Goal: Transaction & Acquisition: Purchase product/service

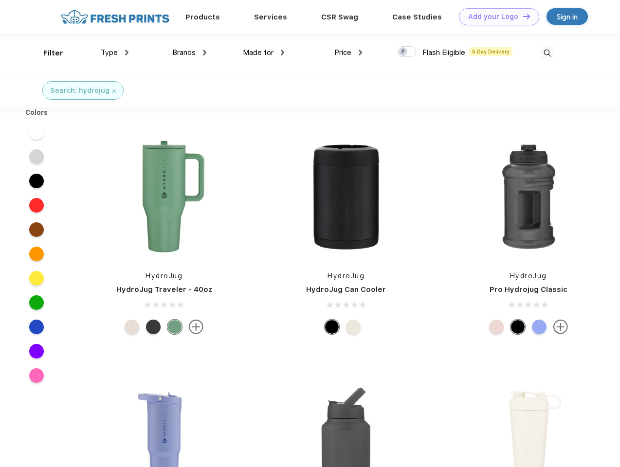
click at [495, 17] on link "Add your Logo Design Tool" at bounding box center [499, 16] width 80 height 17
click at [47, 53] on div "Filter" at bounding box center [53, 53] width 20 height 11
click at [115, 53] on span "Type" at bounding box center [109, 52] width 17 height 9
click at [189, 53] on span "Brands" at bounding box center [183, 52] width 23 height 9
click at [264, 53] on span "Made for" at bounding box center [258, 52] width 31 height 9
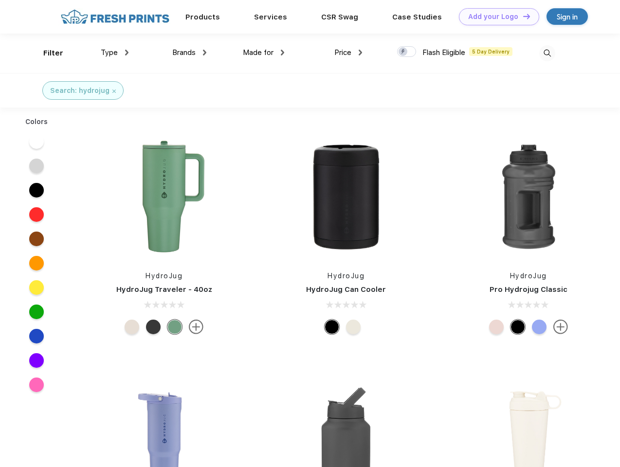
click at [348, 53] on span "Price" at bounding box center [342, 52] width 17 height 9
click at [407, 52] on div at bounding box center [406, 51] width 19 height 11
click at [403, 52] on input "checkbox" at bounding box center [400, 49] width 6 height 6
click at [547, 53] on img at bounding box center [547, 53] width 16 height 16
click at [36, 132] on div at bounding box center [36, 141] width 37 height 24
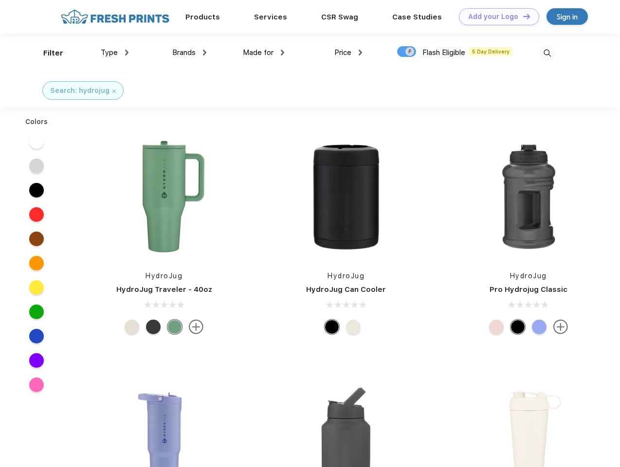
click at [36, 157] on div at bounding box center [36, 166] width 37 height 24
